Goal: Task Accomplishment & Management: Manage account settings

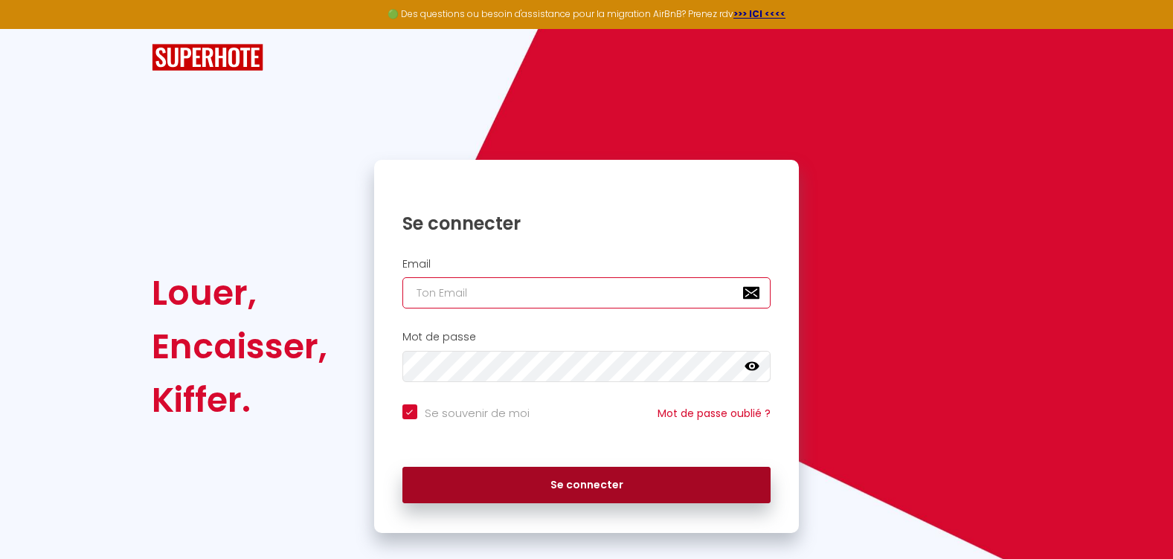
type input "[EMAIL_ADDRESS][DOMAIN_NAME]"
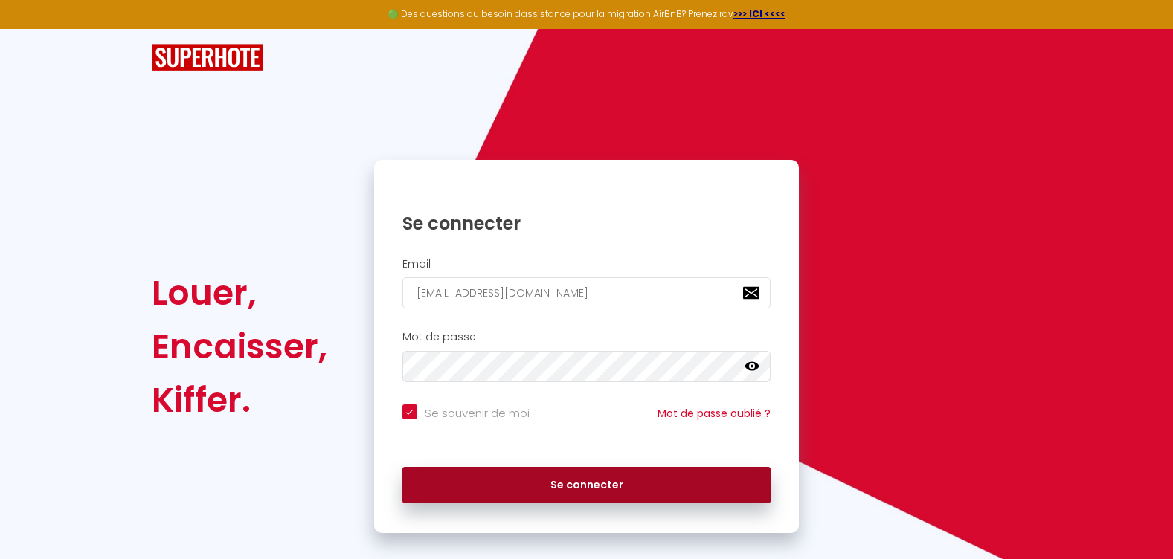
click at [527, 484] on button "Se connecter" at bounding box center [587, 485] width 369 height 37
checkbox input "true"
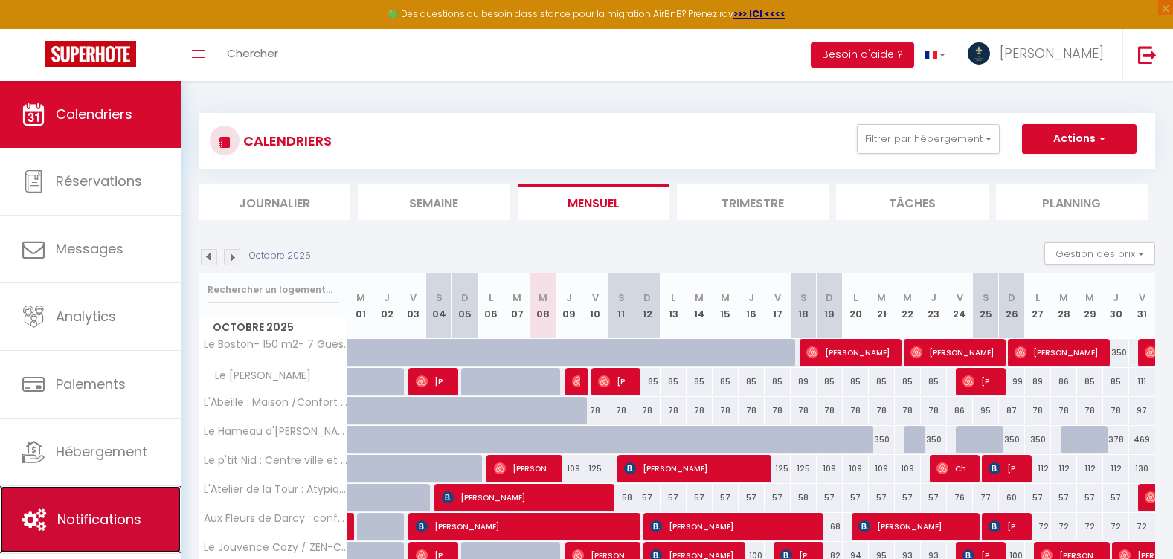
click at [65, 542] on link "Notifications" at bounding box center [90, 520] width 181 height 67
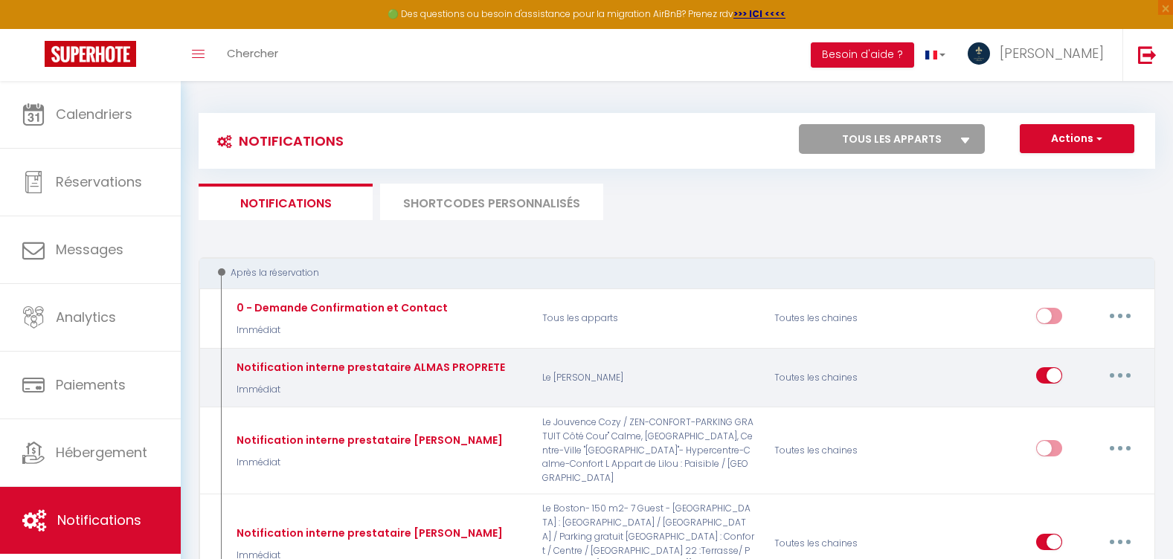
select select
checkbox input "false"
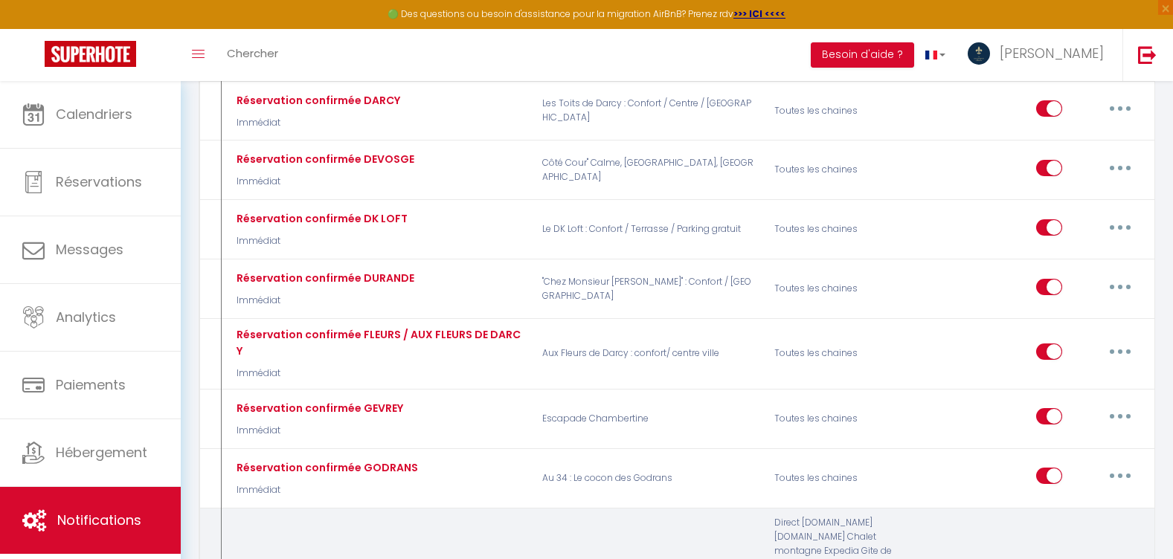
select select
checkbox input "false"
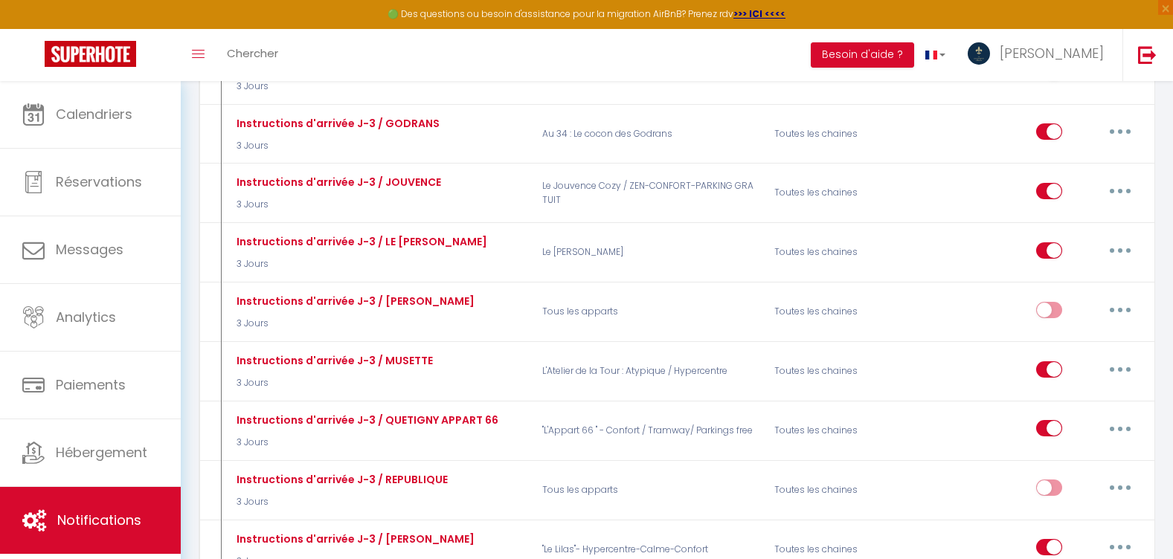
scroll to position [4762, 0]
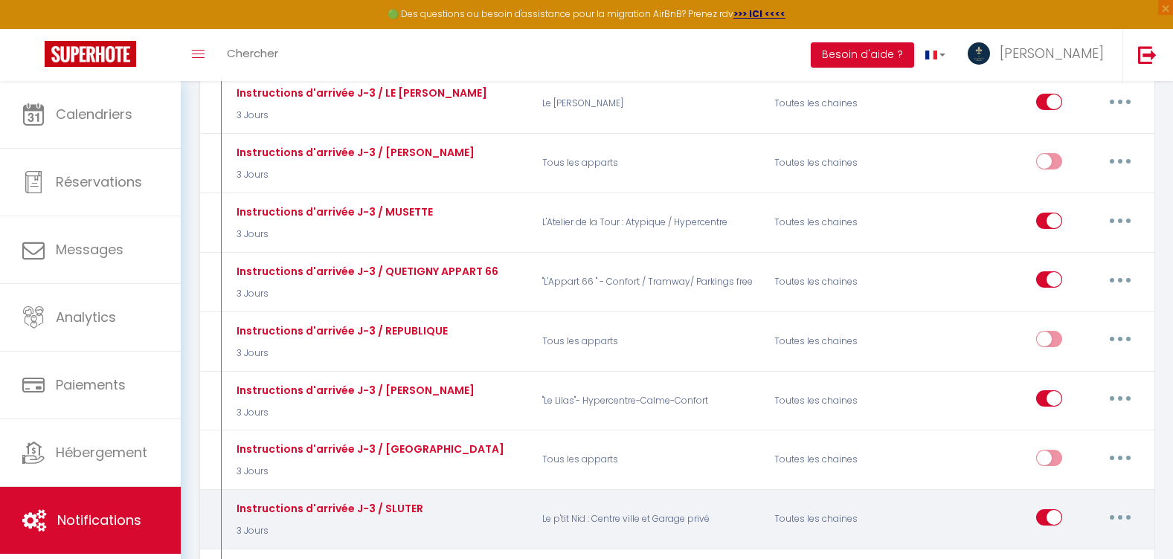
click at [1118, 506] on button "button" at bounding box center [1121, 518] width 42 height 24
click at [1065, 539] on link "Editer" at bounding box center [1082, 551] width 110 height 25
type input "Instructions d'arrivée J-3 / SLUTER"
select select "3 Jours"
select select
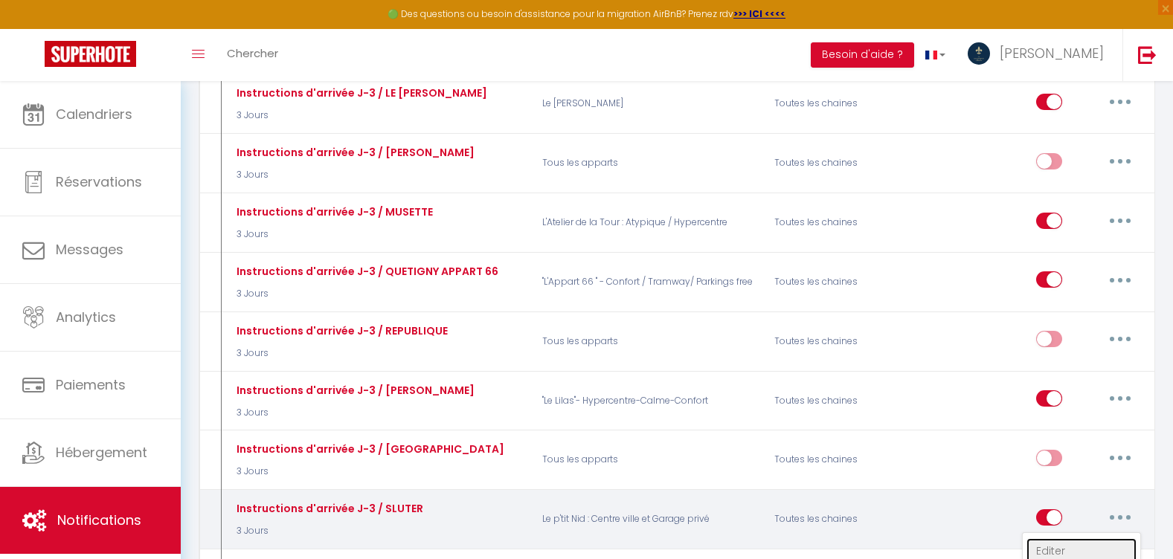
checkbox input "true"
checkbox input "false"
radio input "true"
type input "[RENTAL:NAME] INSTRUCTIONS D'ARRIVEE- Séjour du [BOOKING:CHECKING] au [BOOKING:…"
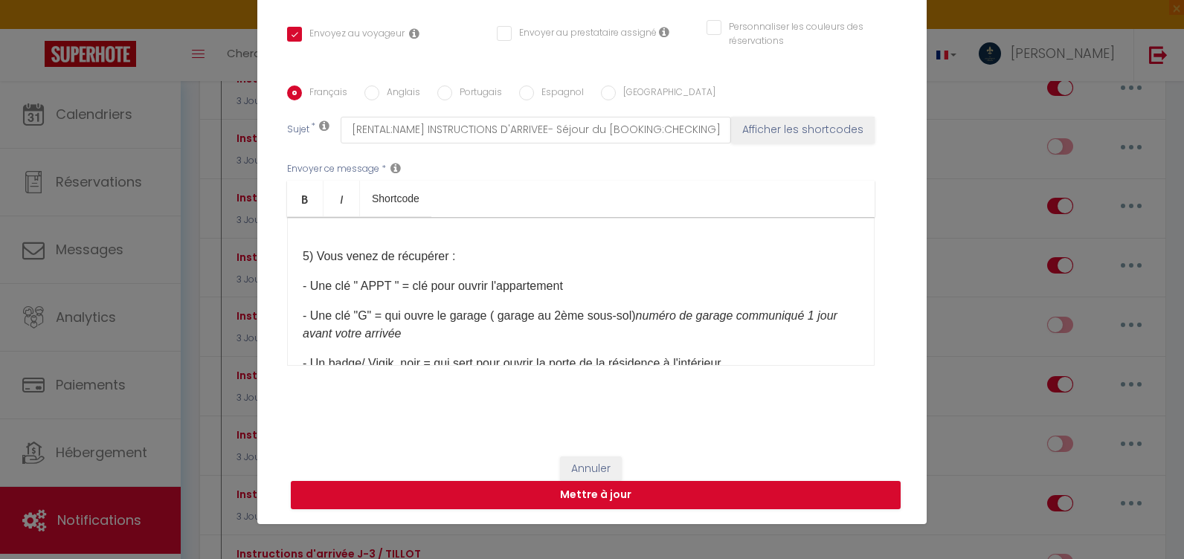
scroll to position [1637, 0]
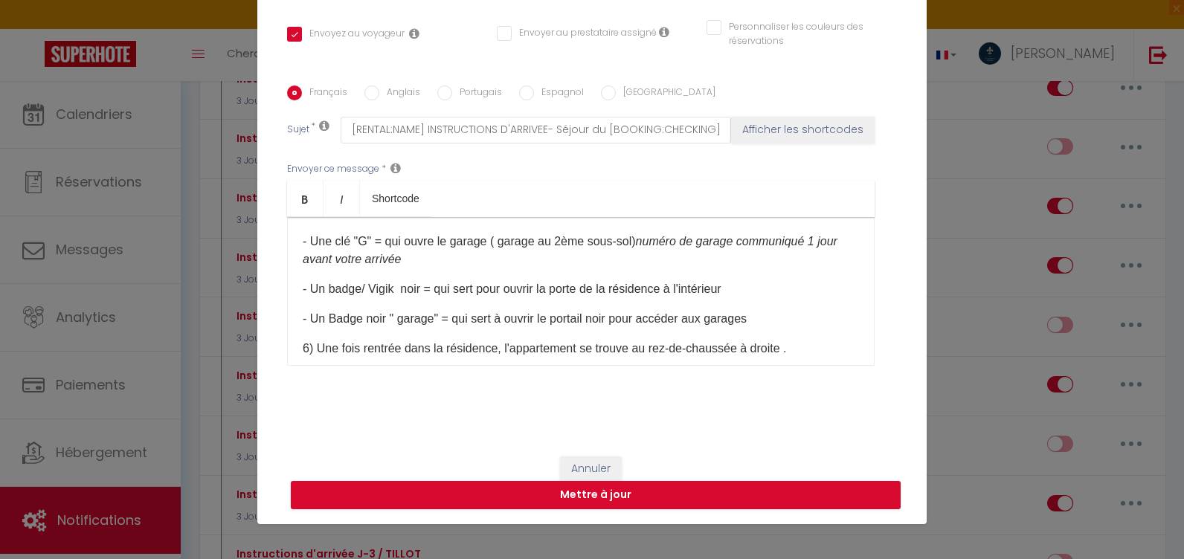
click at [766, 328] on p "- Un Badge noir " garage" = qui sert à ouvrir le portail noir pour accéder aux …" at bounding box center [581, 319] width 557 height 18
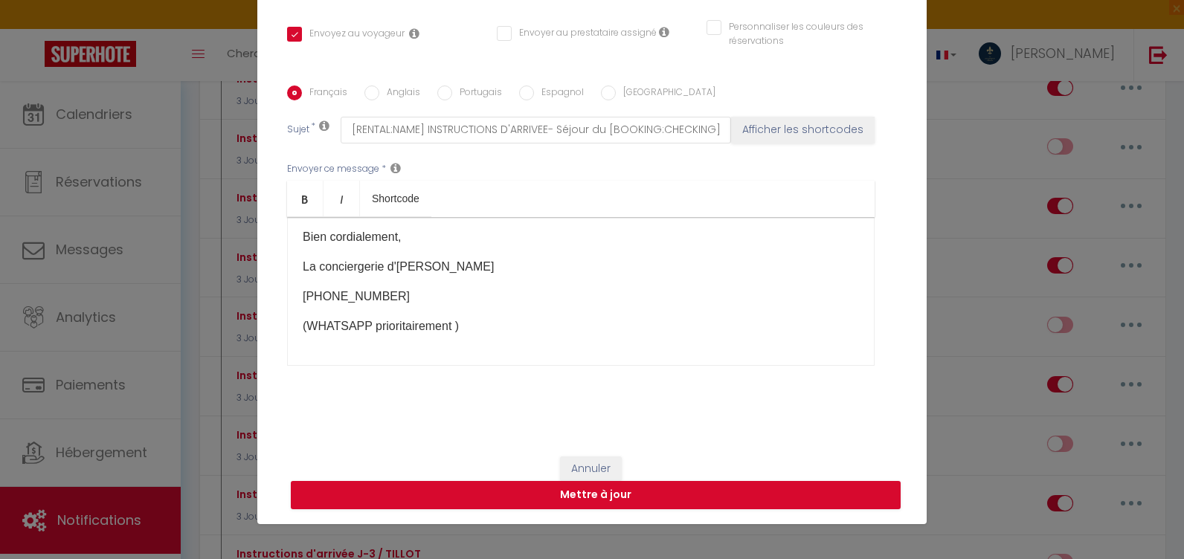
drag, startPoint x: 687, startPoint y: 353, endPoint x: 402, endPoint y: 287, distance: 292.5
click at [391, 291] on div "Bonjour [GUEST:FIRST_NAME]​ Comme convenu, nous vous contactons dans le cadre d…" at bounding box center [581, 291] width 588 height 149
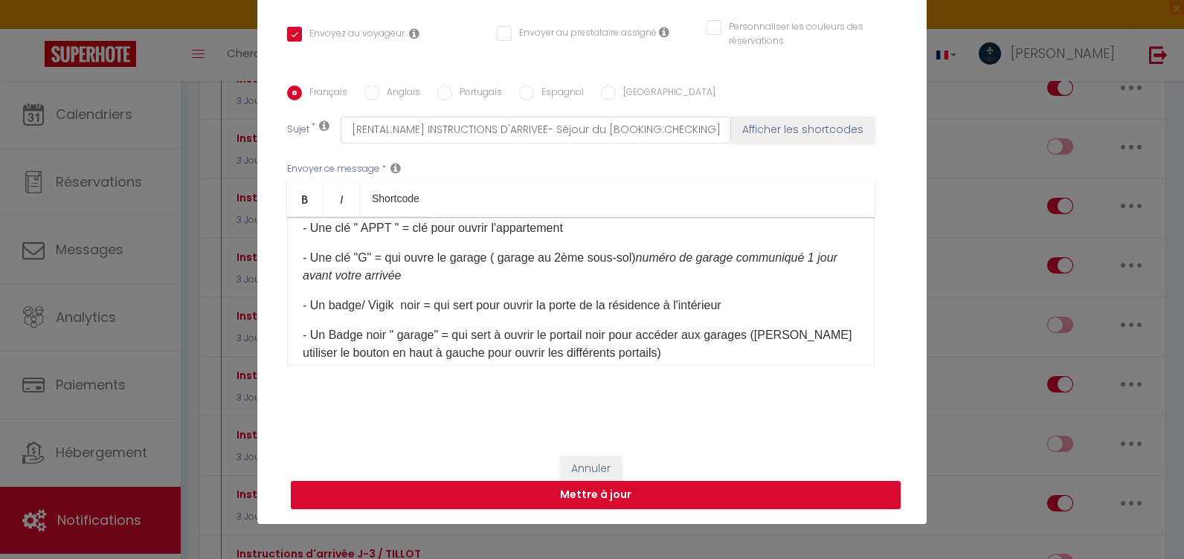
scroll to position [1695, 0]
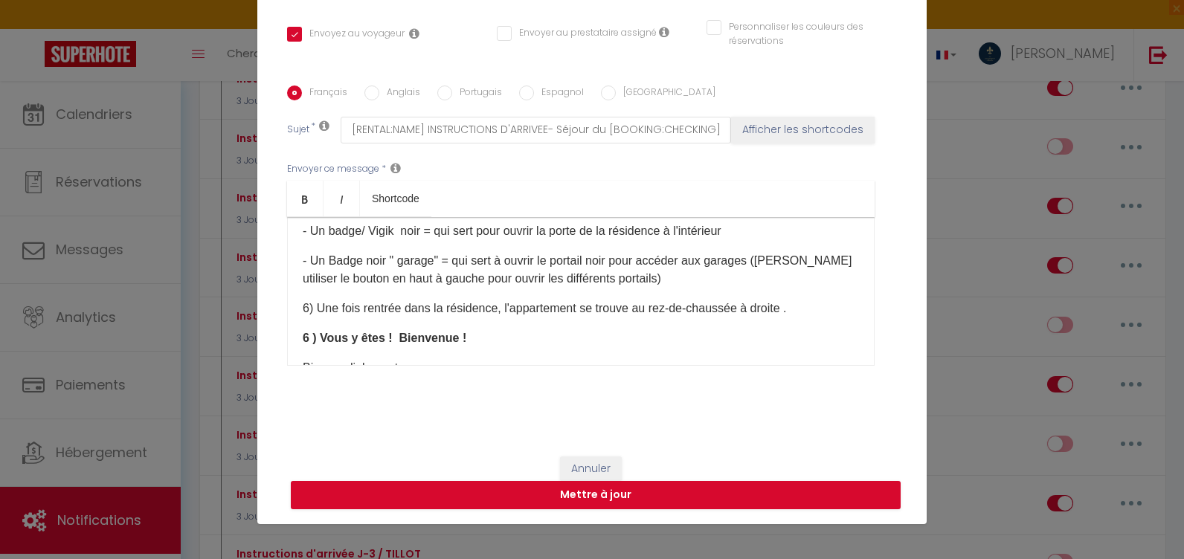
click at [703, 288] on p "- Un Badge noir " garage" = qui sert à ouvrir le portail noir pour accéder aux …" at bounding box center [581, 270] width 557 height 36
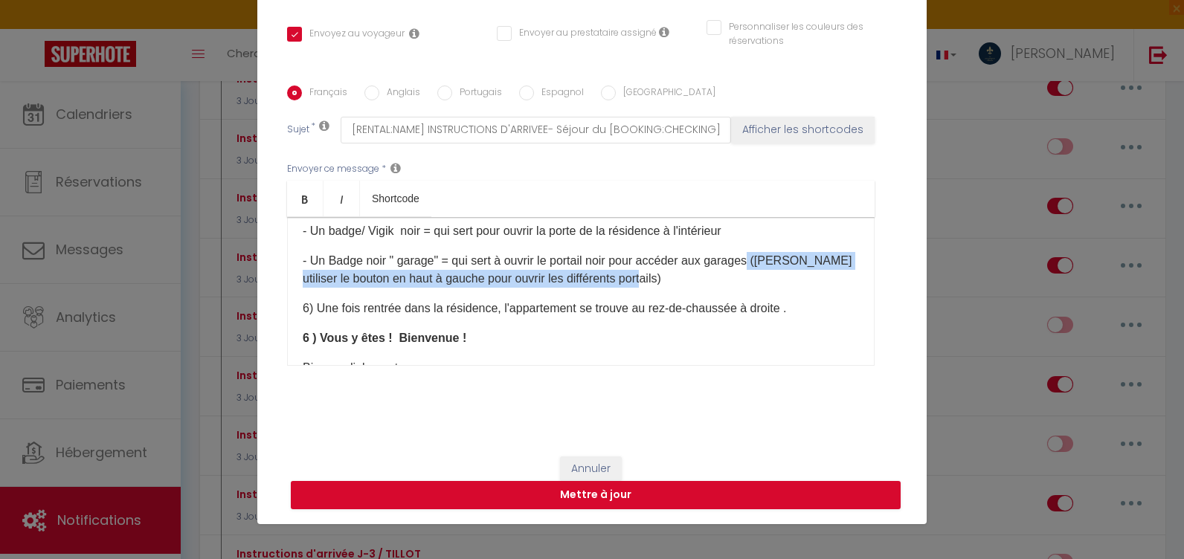
drag, startPoint x: 679, startPoint y: 291, endPoint x: 748, endPoint y: 275, distance: 71.1
click at [748, 275] on p "- Un Badge noir " garage" = qui sert à ouvrir le portail noir pour accéder aux …" at bounding box center [581, 270] width 557 height 36
copy p "([PERSON_NAME] utiliser le bouton en haut à gauche pour ouvrir les différents p…"
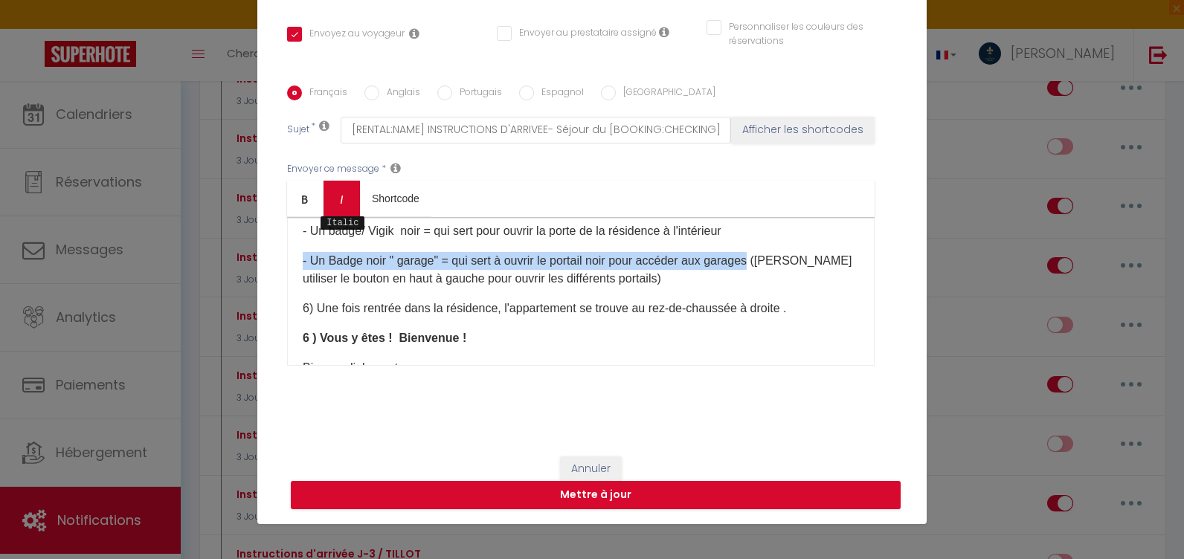
click at [338, 207] on link "Italic" at bounding box center [342, 199] width 36 height 36
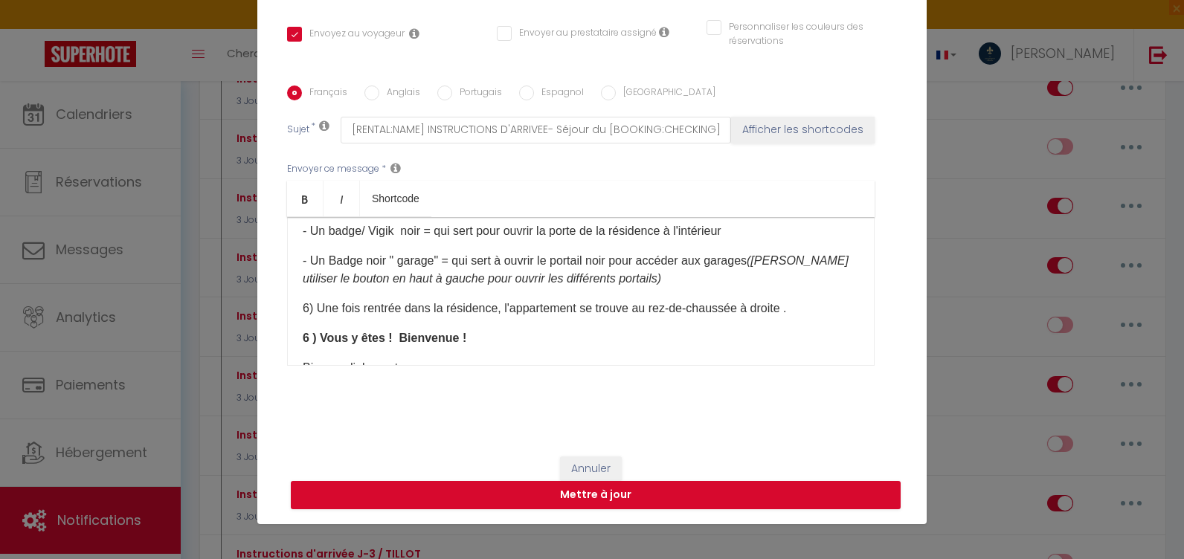
click at [304, 344] on b "6 ) Vous y êtes ! Bienvenue !" at bounding box center [385, 338] width 164 height 13
click at [368, 95] on input "Anglais" at bounding box center [372, 93] width 15 height 15
radio input "true"
checkbox input "true"
checkbox input "false"
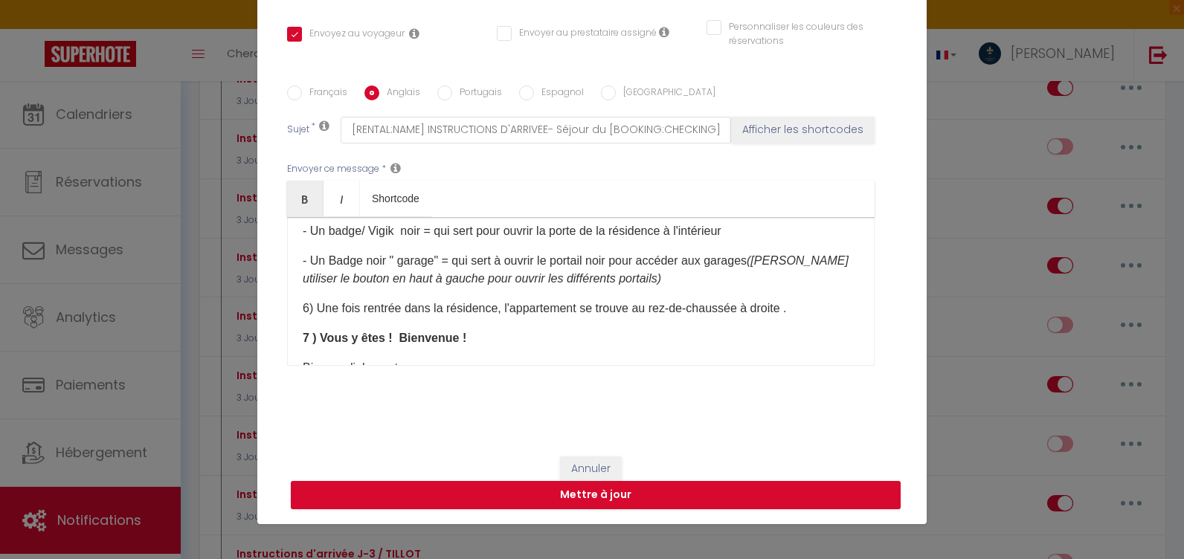
checkbox input "false"
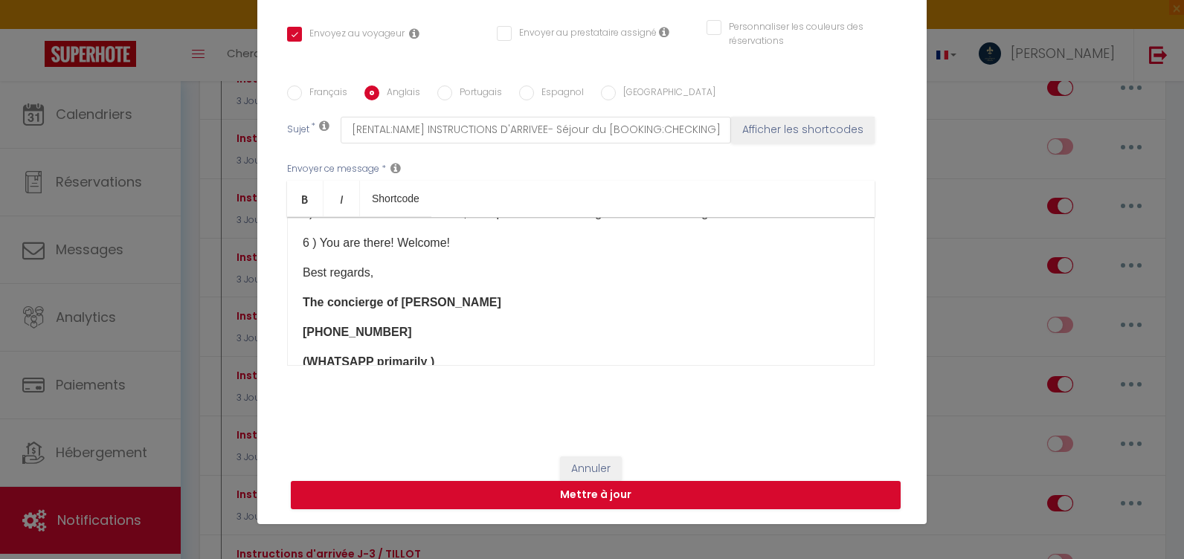
click at [306, 252] on p "6 ) You are there! Welcome!" at bounding box center [581, 243] width 557 height 18
click at [807, 193] on p "- A black badge 'garage' = which is used to open the black gate to access the g…" at bounding box center [581, 184] width 557 height 18
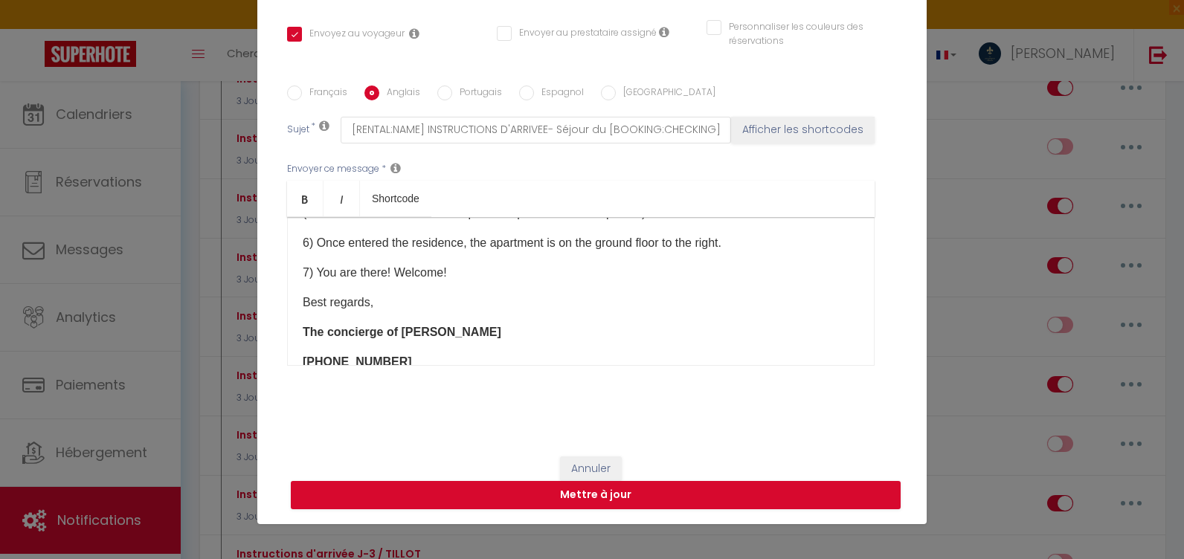
drag, startPoint x: 681, startPoint y: 271, endPoint x: 274, endPoint y: 270, distance: 407.0
click at [274, 270] on div "Titre * Instructions d'arrivée J-3 / SLUTER Pour cet hébergement Sélectionner l…" at bounding box center [592, 86] width 670 height 712
click at [342, 196] on link "Italic" at bounding box center [342, 199] width 36 height 36
click at [523, 490] on button "Mettre à jour" at bounding box center [596, 495] width 610 height 28
checkbox input "true"
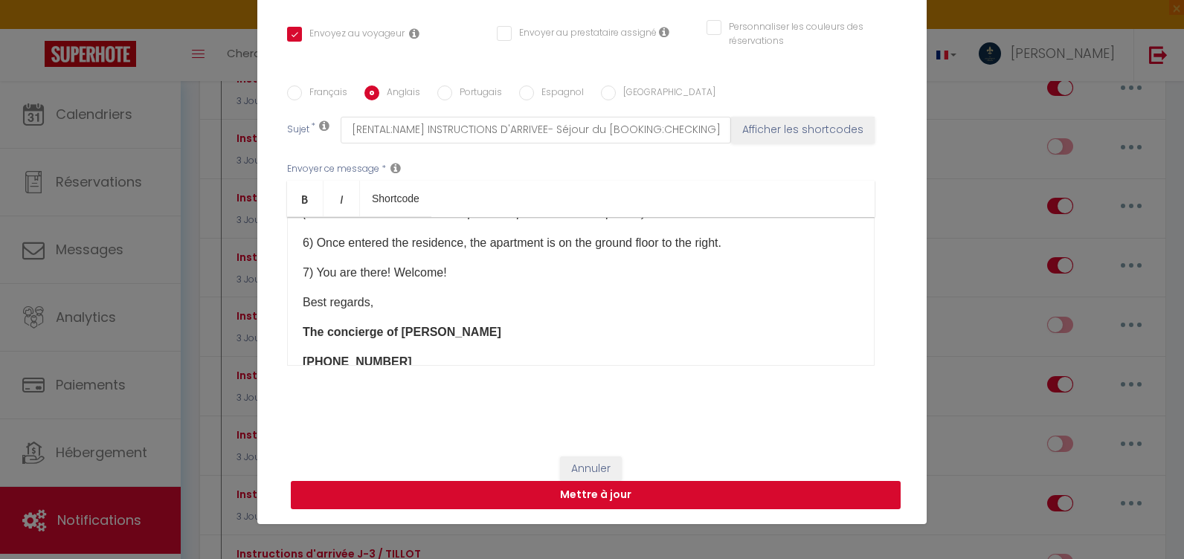
checkbox input "false"
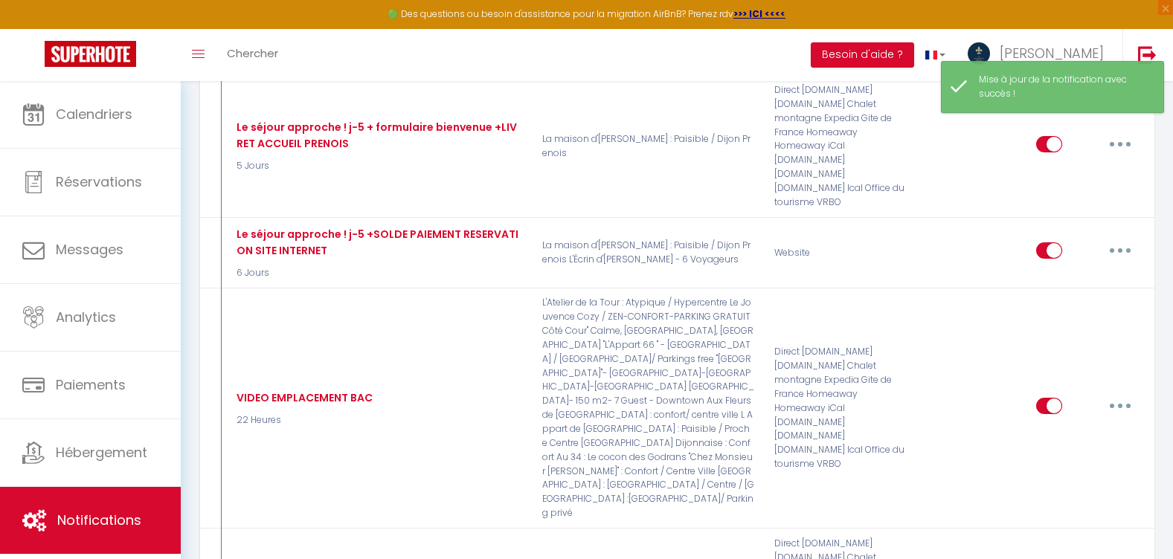
scroll to position [7440, 0]
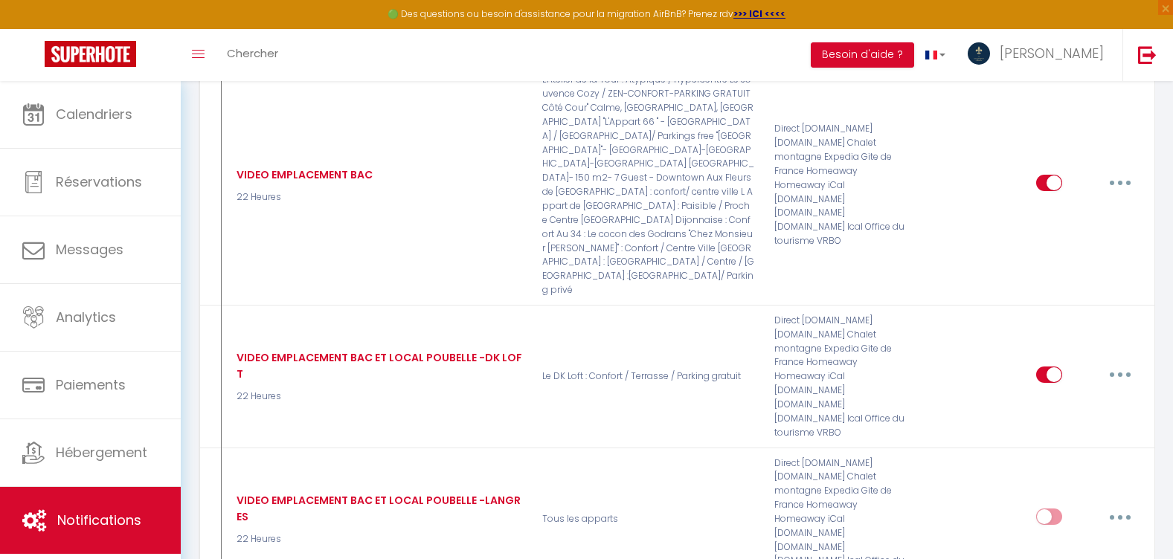
type input "VIDEO EMPLACEMENT BAC ET OUVERTURE PORTE /SLUTER"
select select "16 Heures"
select select
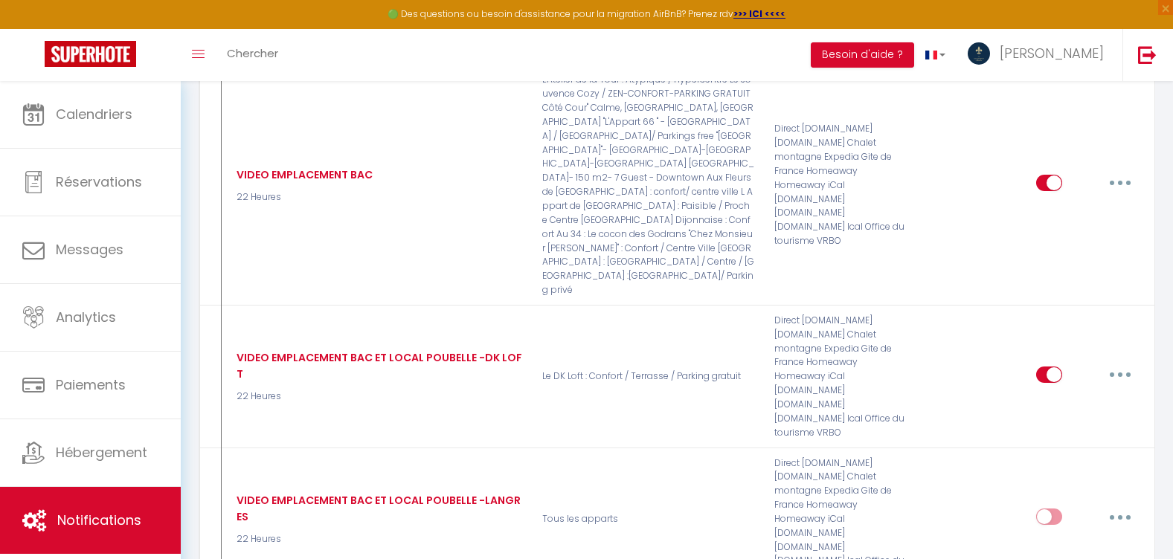
checkbox input "true"
checkbox input "false"
radio input "true"
type input "[RENTAL:NAME] Localisation Boite à Clés- Séjour du [CHECKING:DD-MM-YYYY] au [CH…"
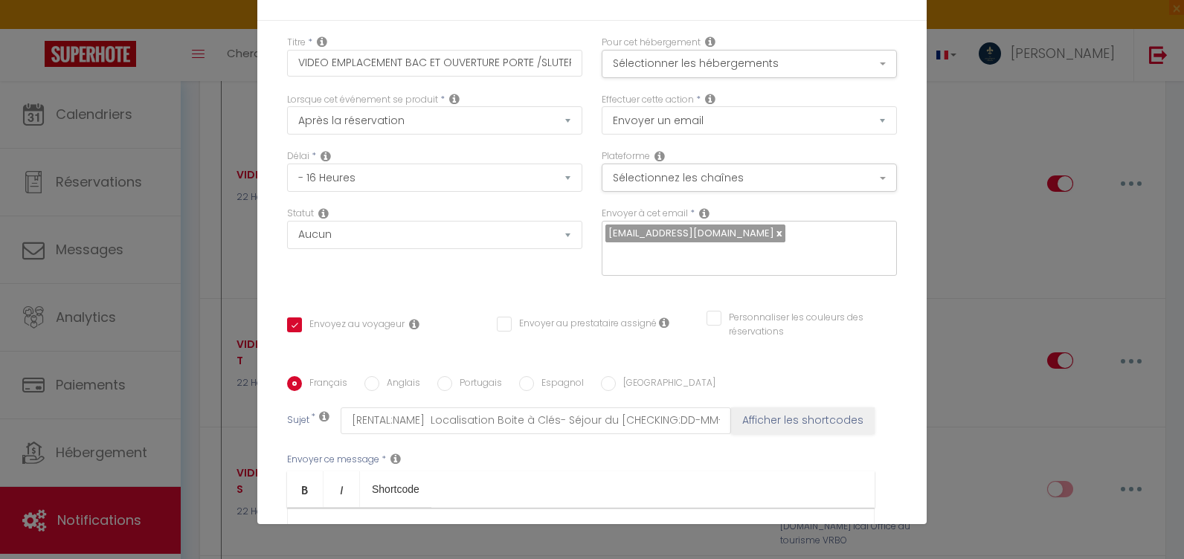
scroll to position [141, 0]
drag, startPoint x: 690, startPoint y: 310, endPoint x: 278, endPoint y: 295, distance: 413.2
click at [283, 376] on div "Français Anglais Portugais Espagnol Italien Sujet * [RENTAL:NAME] Localisation …" at bounding box center [592, 526] width 618 height 300
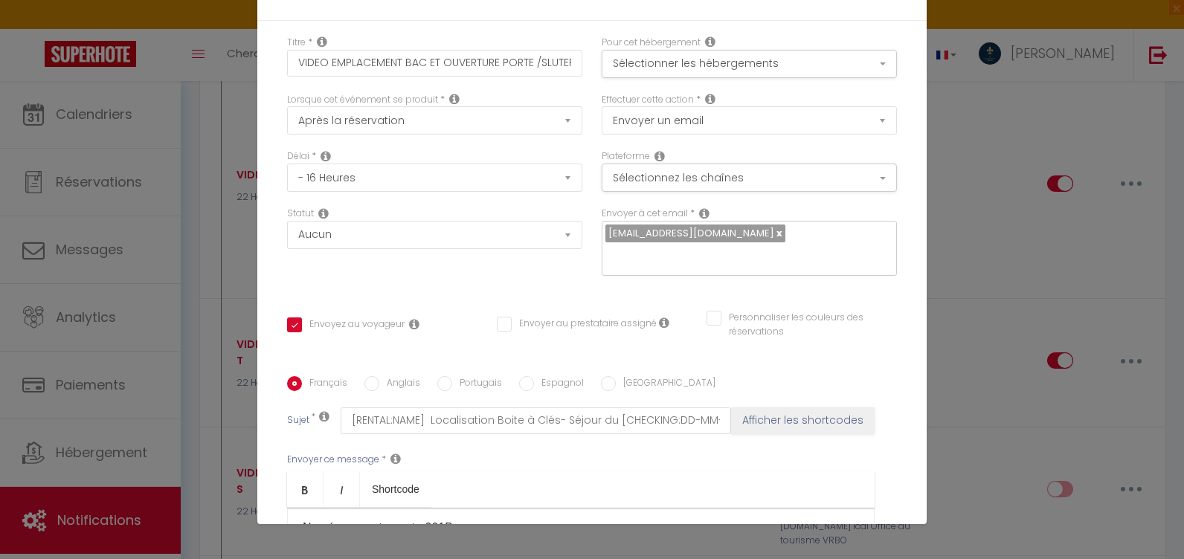
drag, startPoint x: 376, startPoint y: 330, endPoint x: 285, endPoint y: 309, distance: 93.3
copy p "(Pour l'ouverture des portails et porte de garage, veuillez utiliser le bouton …"
click at [329, 472] on link "Italic" at bounding box center [342, 490] width 36 height 36
click at [356, 376] on div "Français Anglais Portugais Espagnol [GEOGRAPHIC_DATA]" at bounding box center [592, 384] width 610 height 16
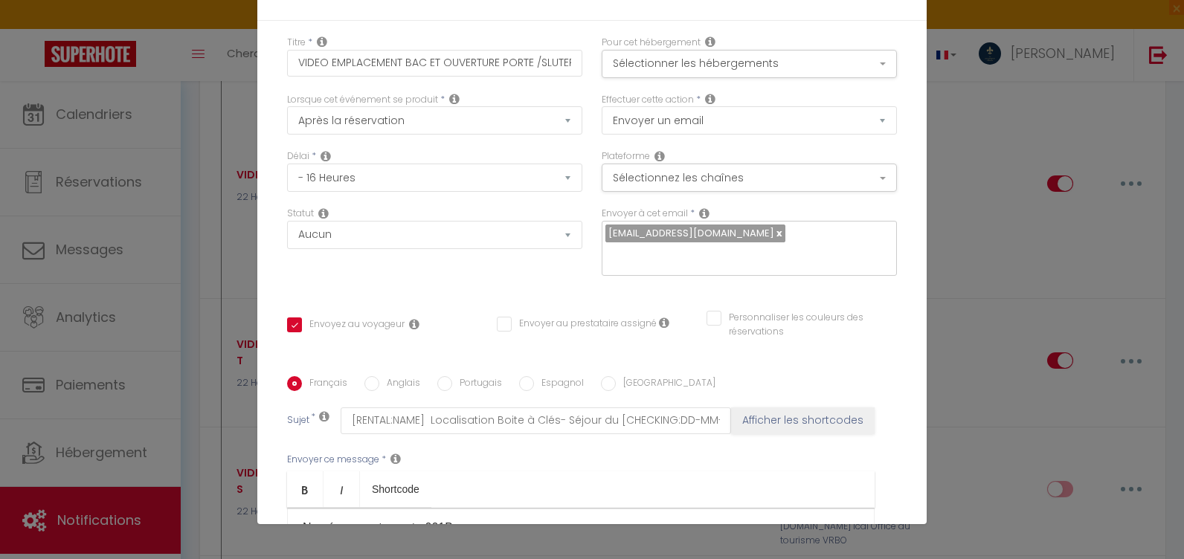
click at [365, 376] on input "Anglais" at bounding box center [372, 383] width 15 height 15
radio input "true"
checkbox input "true"
checkbox input "false"
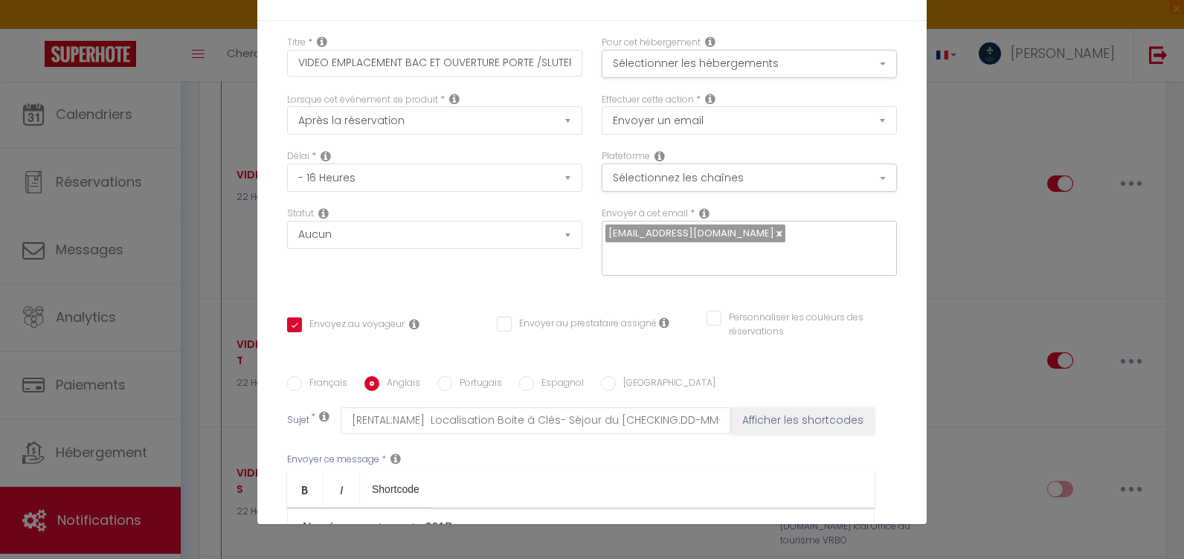
type input "[RENTAL:NAME] Localisation Keybox - Séjour du [CHECKING:DD-MM-YYYY] au [CHECKOU…"
click at [516, 531] on p "Garage number: 629 (2nd basement)" at bounding box center [581, 540] width 557 height 18
drag, startPoint x: 818, startPoint y: 292, endPoint x: 283, endPoint y: 294, distance: 534.9
click at [336, 484] on icon "Italic" at bounding box center [342, 490] width 12 height 12
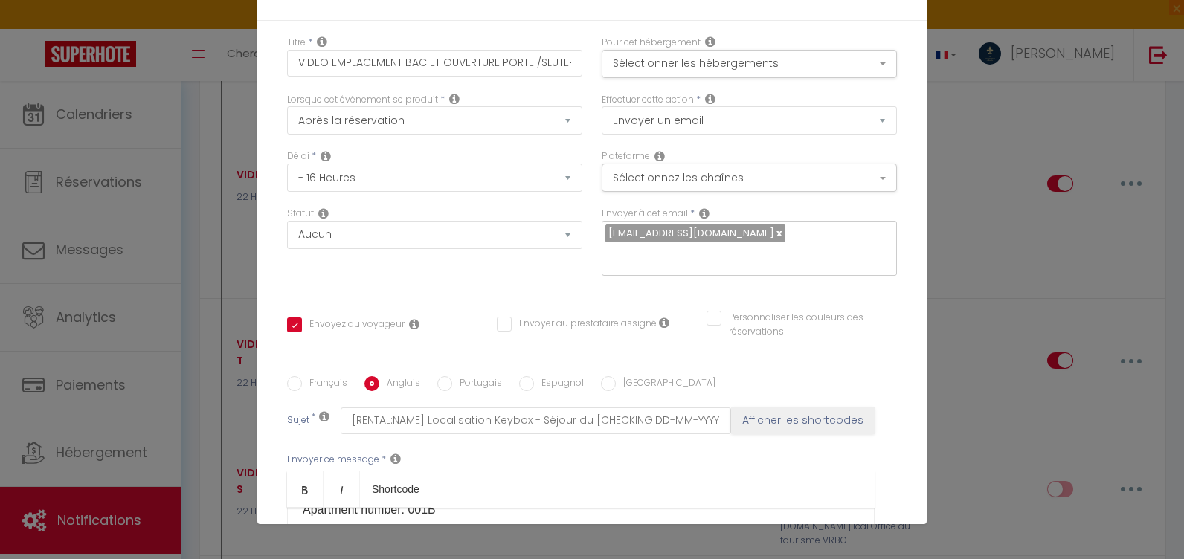
checkbox input "true"
checkbox input "false"
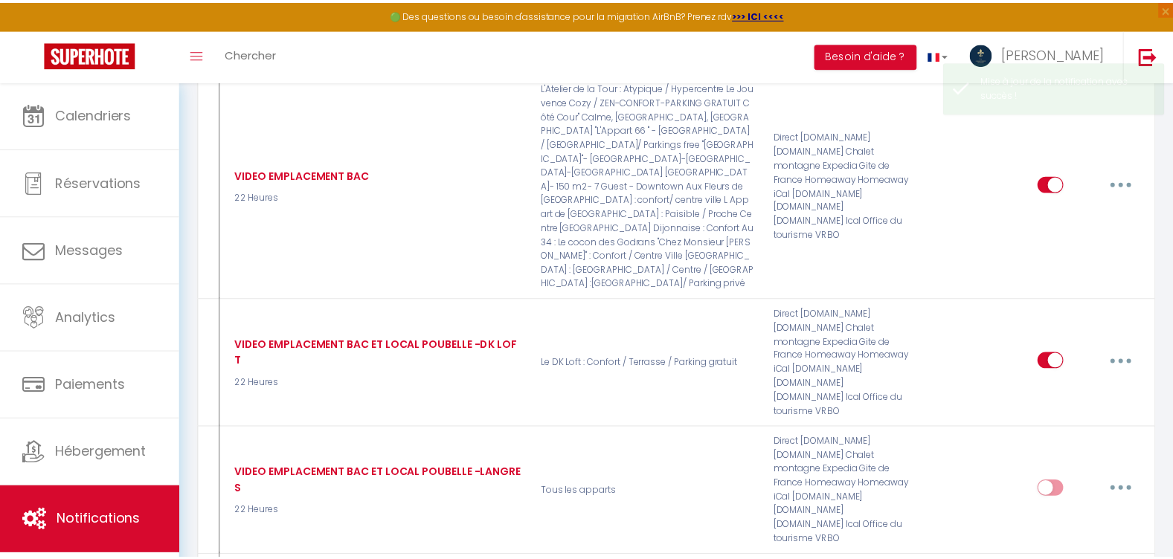
scroll to position [7440, 0]
